Goal: Task Accomplishment & Management: Use online tool/utility

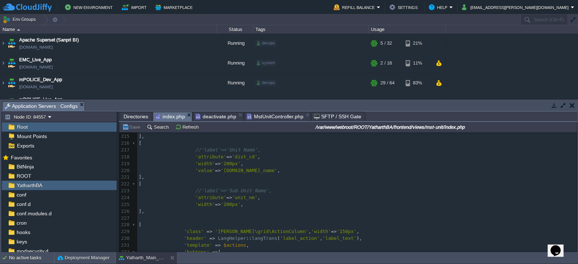
scroll to position [1470, 0]
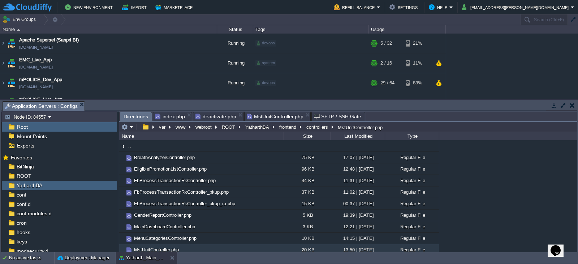
click at [133, 116] on span "Directories" at bounding box center [136, 116] width 25 height 9
click at [23, 174] on span "ROOT" at bounding box center [23, 176] width 17 height 7
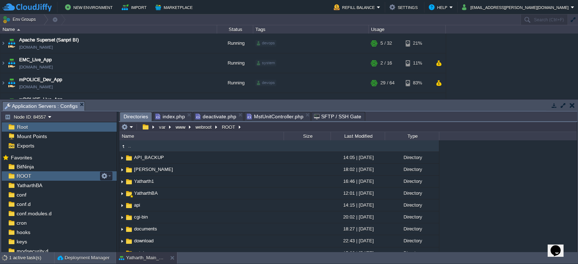
scroll to position [0, 0]
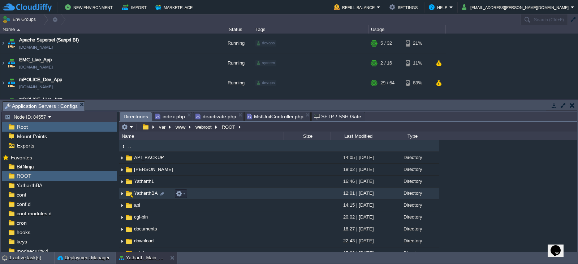
click at [137, 194] on span "YatharthBA" at bounding box center [146, 193] width 26 height 6
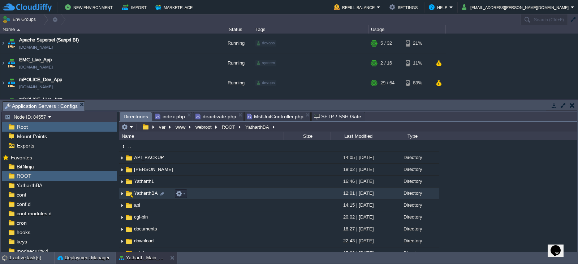
click at [137, 194] on span "YatharthBA" at bounding box center [146, 193] width 26 height 6
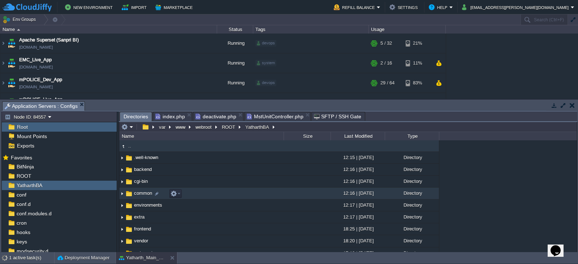
click at [138, 192] on span "common" at bounding box center [143, 193] width 20 height 6
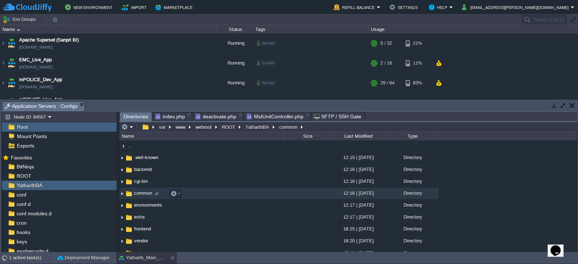
click at [138, 192] on span "common" at bounding box center [143, 193] width 20 height 6
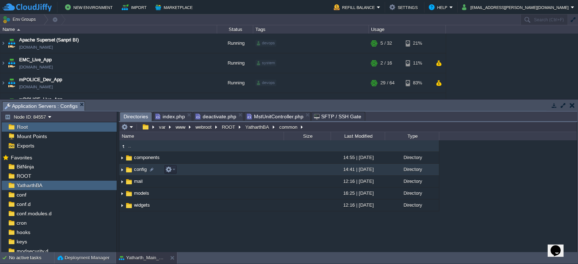
click at [137, 170] on span "config" at bounding box center [140, 170] width 15 height 6
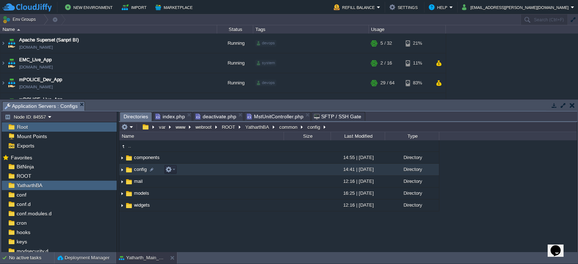
click at [137, 170] on span "config" at bounding box center [140, 170] width 15 height 6
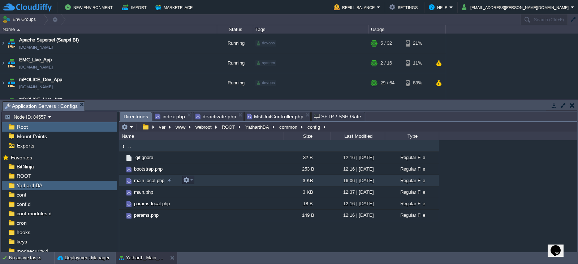
click at [141, 183] on span "main-local.php" at bounding box center [149, 181] width 33 height 6
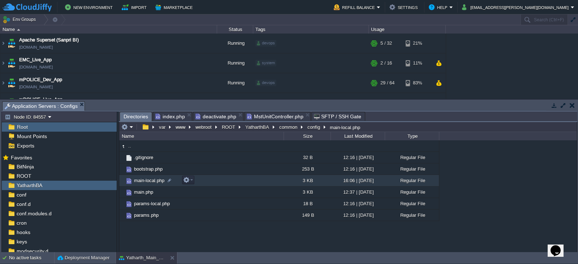
click at [141, 183] on span "main-local.php" at bounding box center [149, 181] width 33 height 6
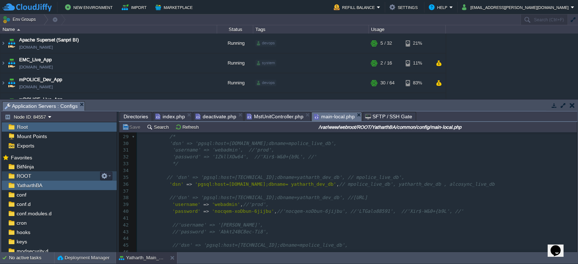
click at [22, 177] on span "ROOT" at bounding box center [23, 176] width 17 height 7
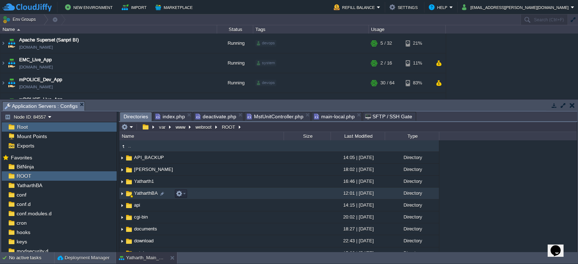
click at [144, 194] on span "YatharthBA" at bounding box center [146, 193] width 26 height 6
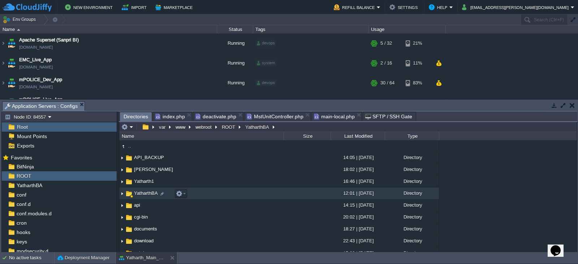
click at [144, 194] on span "YatharthBA" at bounding box center [146, 193] width 26 height 6
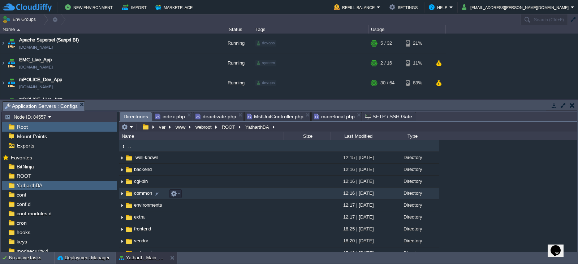
click at [140, 197] on span "common" at bounding box center [143, 193] width 20 height 6
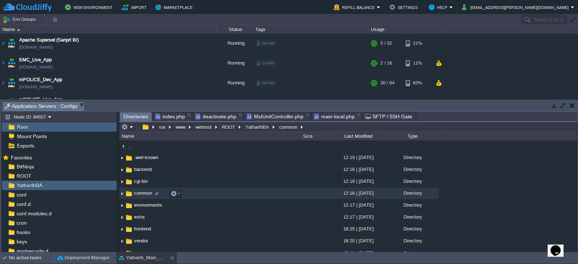
click at [140, 197] on span "common" at bounding box center [143, 193] width 20 height 6
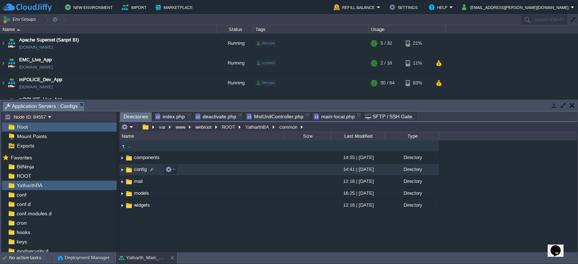
click at [137, 171] on span "config" at bounding box center [140, 170] width 15 height 6
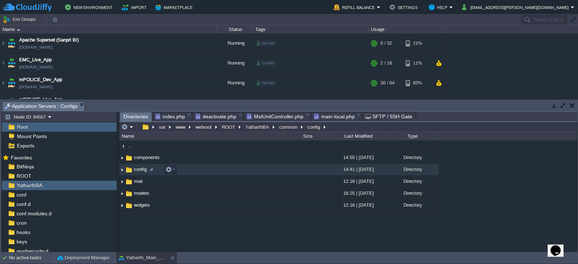
click at [137, 171] on span "config" at bounding box center [140, 170] width 15 height 6
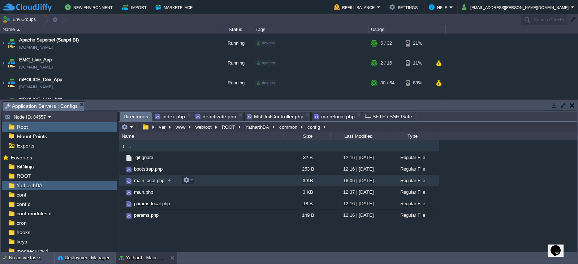
click at [143, 181] on span "main-local.php" at bounding box center [149, 181] width 33 height 6
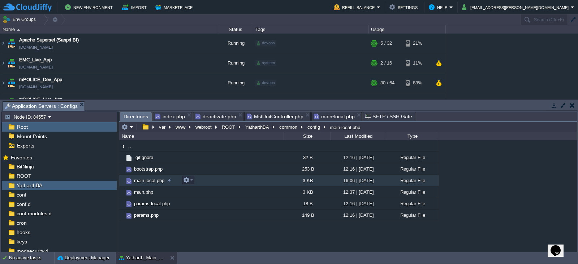
click at [143, 181] on span "main-local.php" at bounding box center [149, 181] width 33 height 6
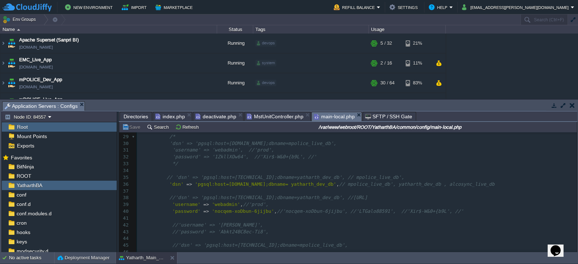
click at [394, 185] on div "82 <?php 18 'db' => [ 19 'class' => 'yii\db\Connection' , 20 //'dsn' => 'pgsql:…" at bounding box center [357, 215] width 440 height 313
type textarea "yatharth_dev_db"
click at [410, 199] on pre "//'dsn' => 'pgsql:host=[TECHNICAL_ID];dbname=yatharth_dev_db', //[URL]" at bounding box center [357, 198] width 440 height 7
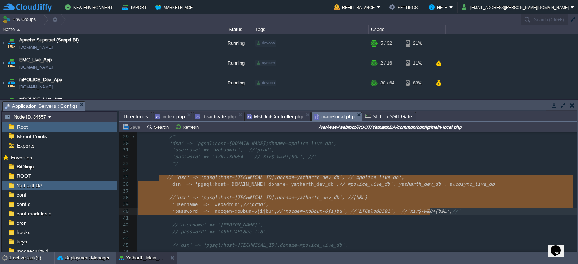
type textarea "// 'dsn' => 'pgsql:host=[TECHNICAL_ID];dbname=yatharth_dev_db', // mpolice_live…"
drag, startPoint x: 158, startPoint y: 176, endPoint x: 482, endPoint y: 213, distance: 325.8
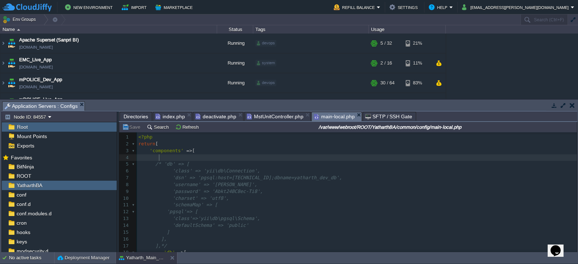
click at [235, 157] on pre at bounding box center [357, 158] width 440 height 7
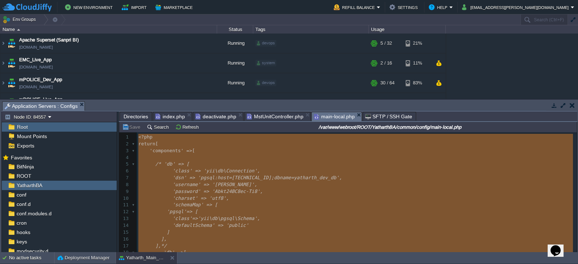
type textarea "<?php return [ 'components' => [ /* 'db' => [ 'class' => 'yii\db\Connection', '…"
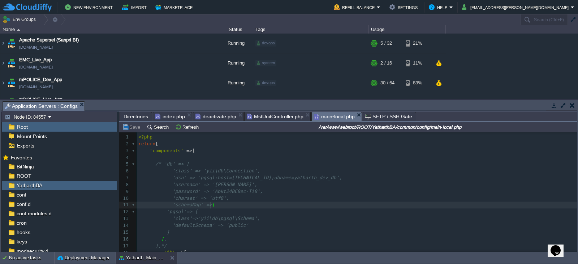
type textarea "["
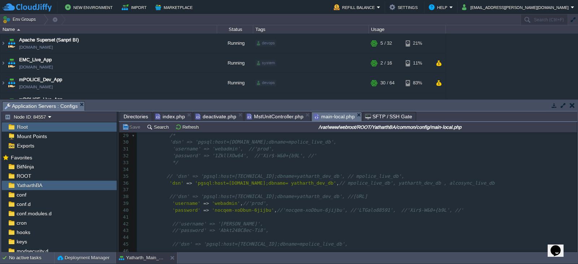
scroll to position [192, 0]
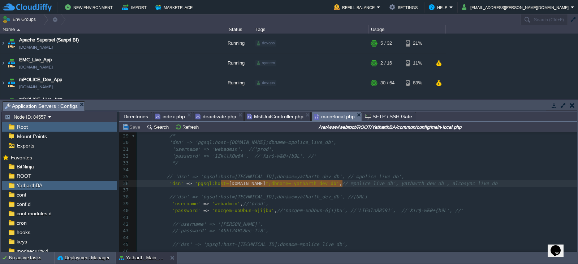
type textarea "[DOMAIN_NAME]"
drag, startPoint x: 220, startPoint y: 185, endPoint x: 345, endPoint y: 185, distance: 125.0
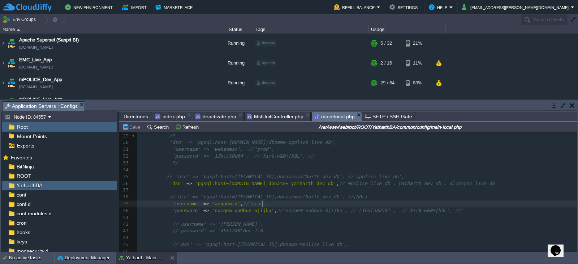
click at [450, 208] on pre "'password' => 'nocqem-xoDbun-6jijbu' , //'nocqem-xoDbun-6jijbu', //'LTGalo88591…" at bounding box center [357, 211] width 440 height 7
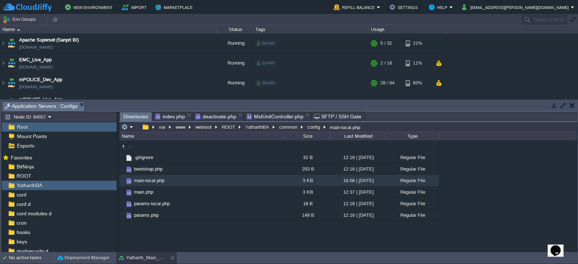
click at [170, 117] on span "index.php" at bounding box center [170, 116] width 30 height 9
